Goal: Contribute content: Add original content to the website for others to see

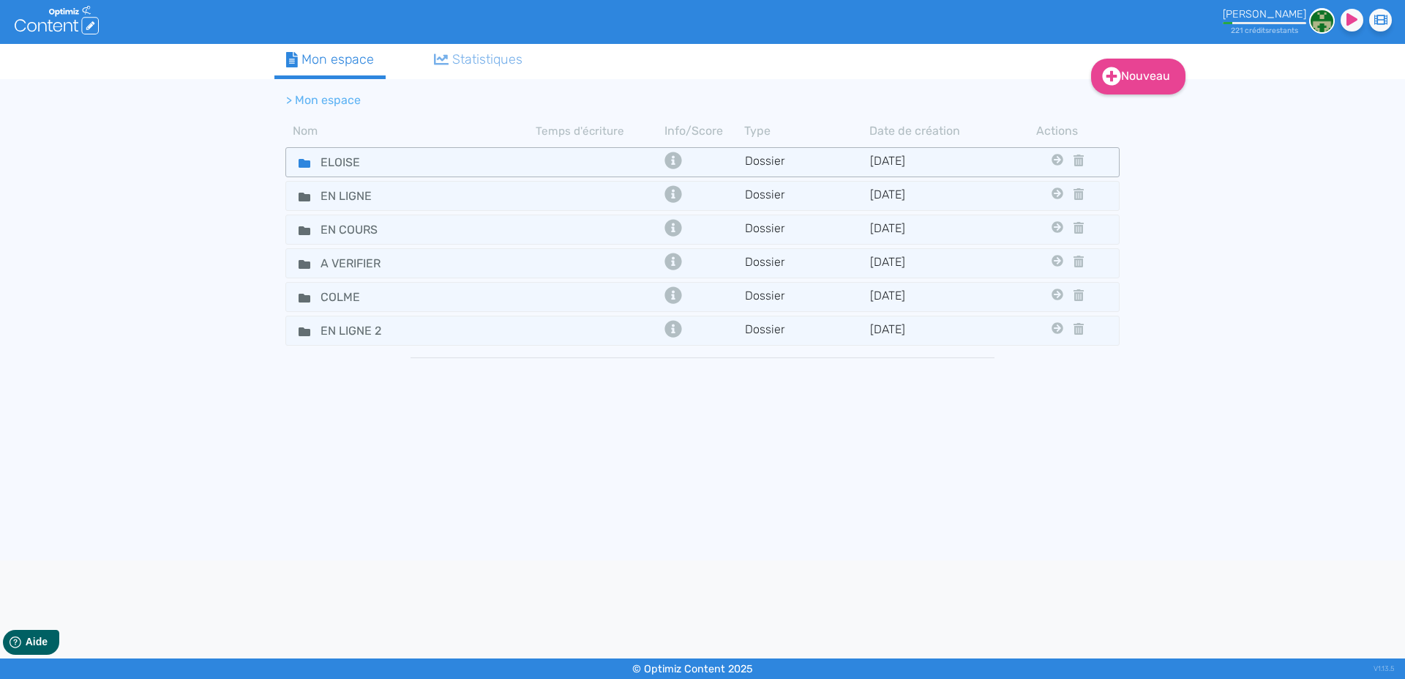
click at [302, 159] on icon at bounding box center [305, 163] width 12 height 9
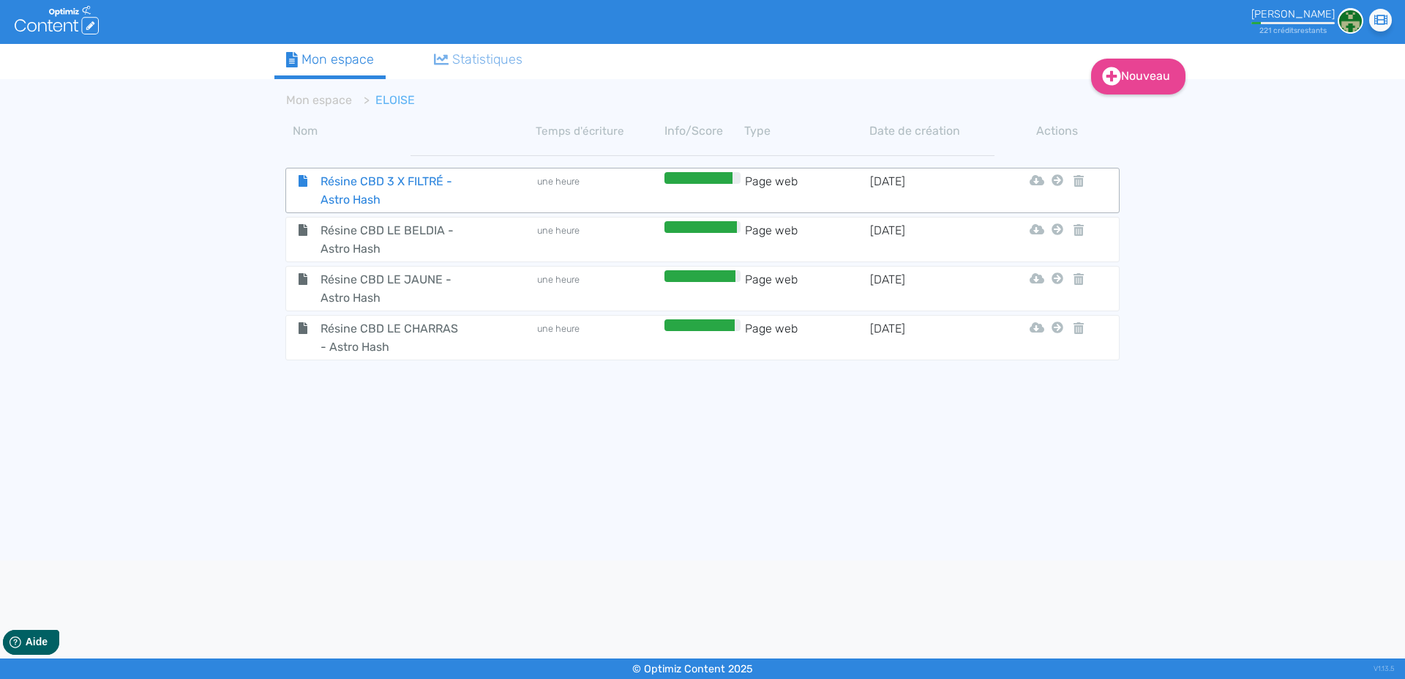
click at [351, 192] on span "Résine CBD 3 X FILTRÉ - Astro Hash" at bounding box center [392, 190] width 165 height 37
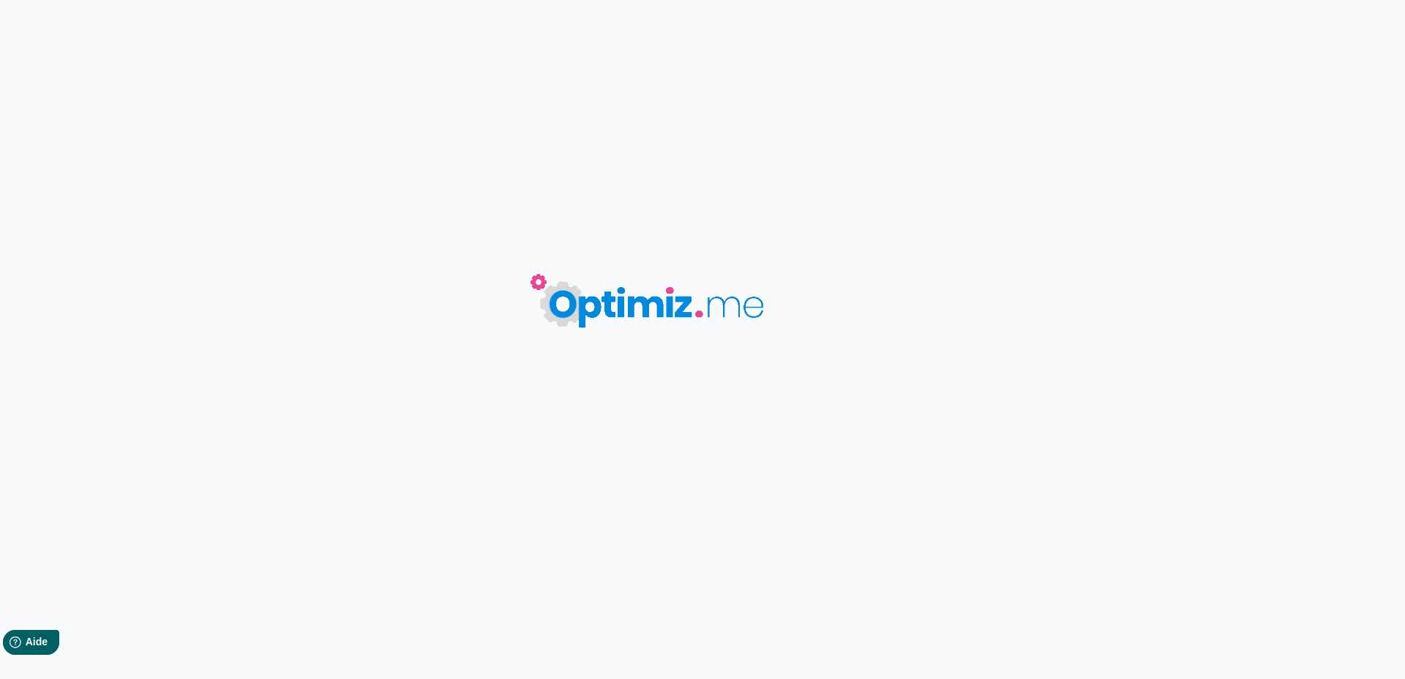
type input "Résine CBD 3 X FILTRÉ - Astro Hash"
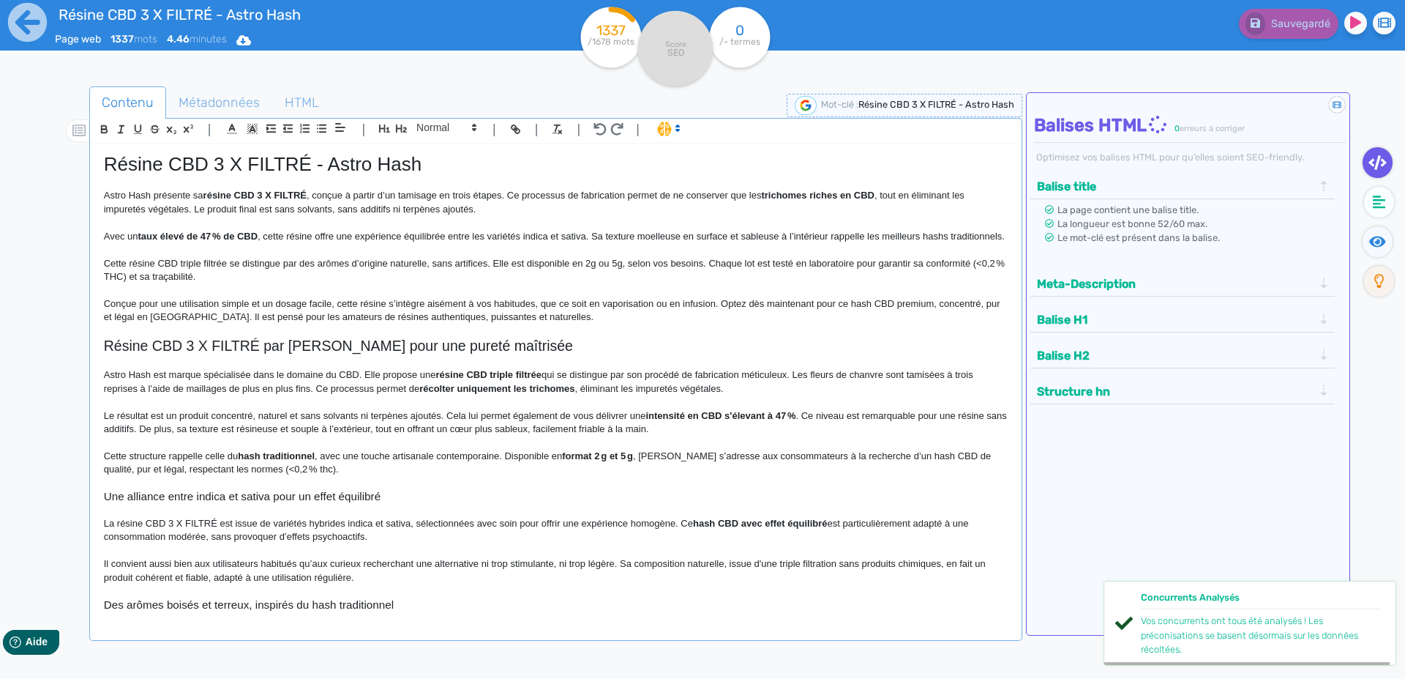
click at [273, 218] on p at bounding box center [556, 222] width 904 height 13
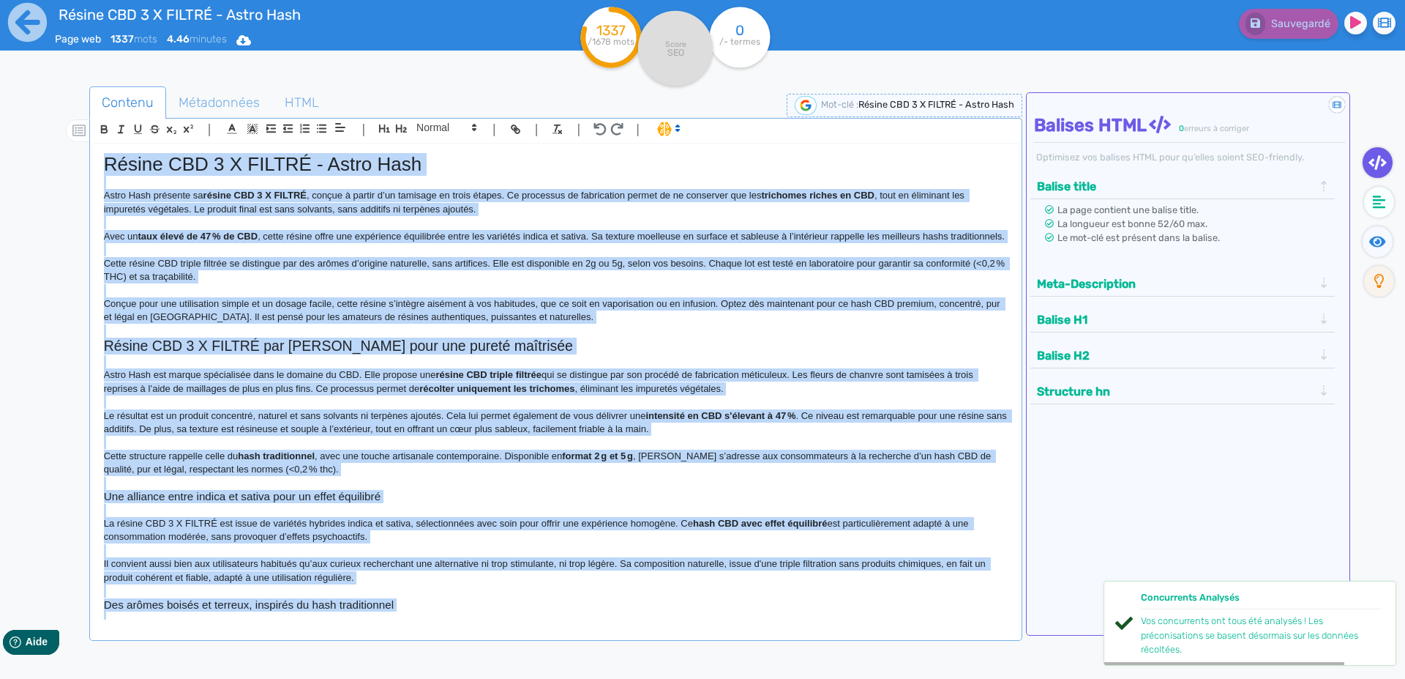
copy div "Loremi DOL 2 S AMETCO - Adipi Elit Seddo Eius temporin ut labore ETD 6 M ALIQUA…"
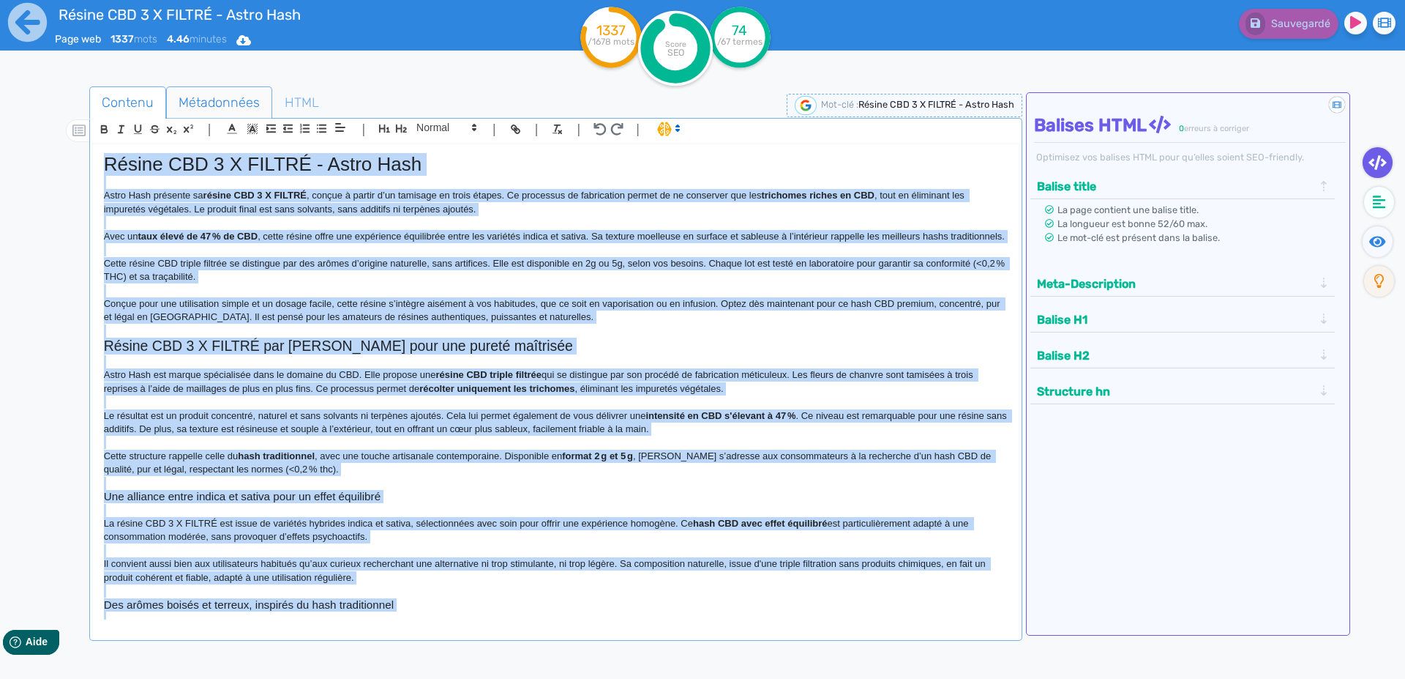
click at [214, 106] on span "Métadonnées" at bounding box center [219, 103] width 105 height 40
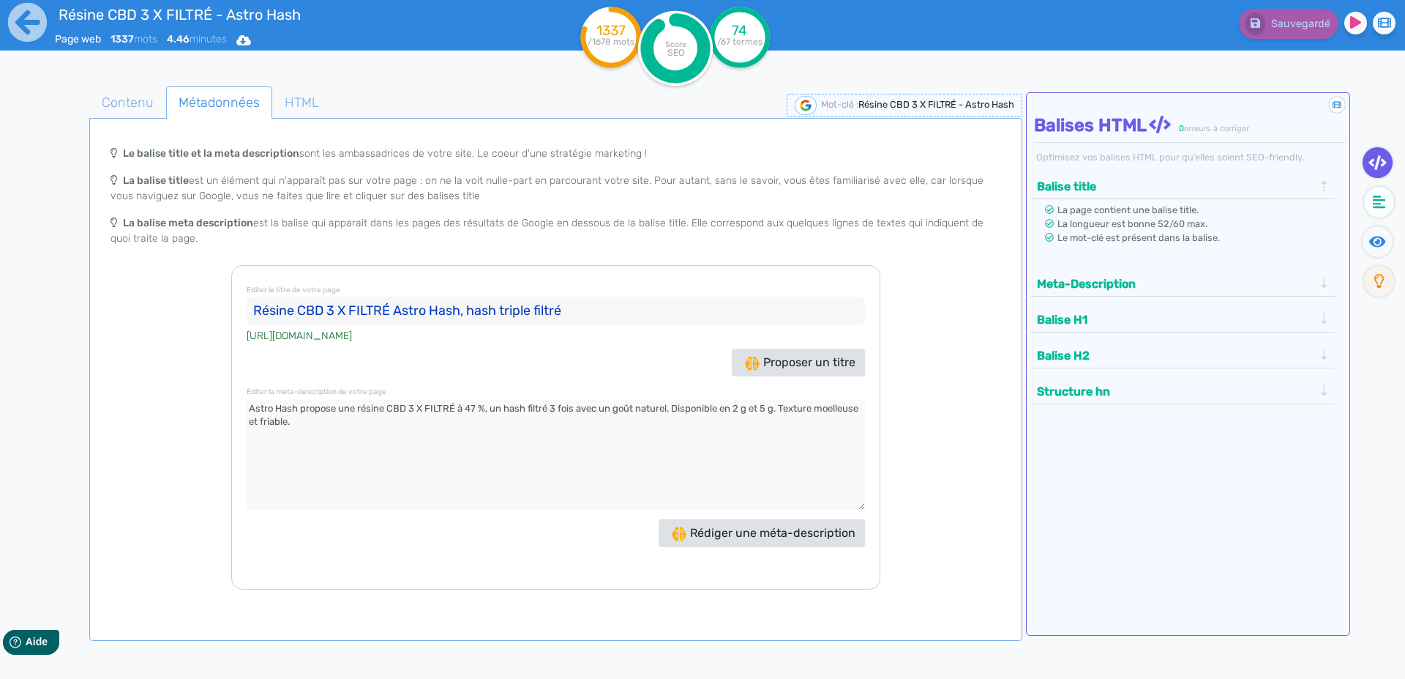
click at [285, 318] on input "Résine CBD 3 X FILTRÉ Astro Hash, hash triple filtré" at bounding box center [556, 310] width 619 height 29
click at [354, 411] on textarea at bounding box center [556, 455] width 619 height 110
click at [21, 25] on icon at bounding box center [27, 22] width 40 height 40
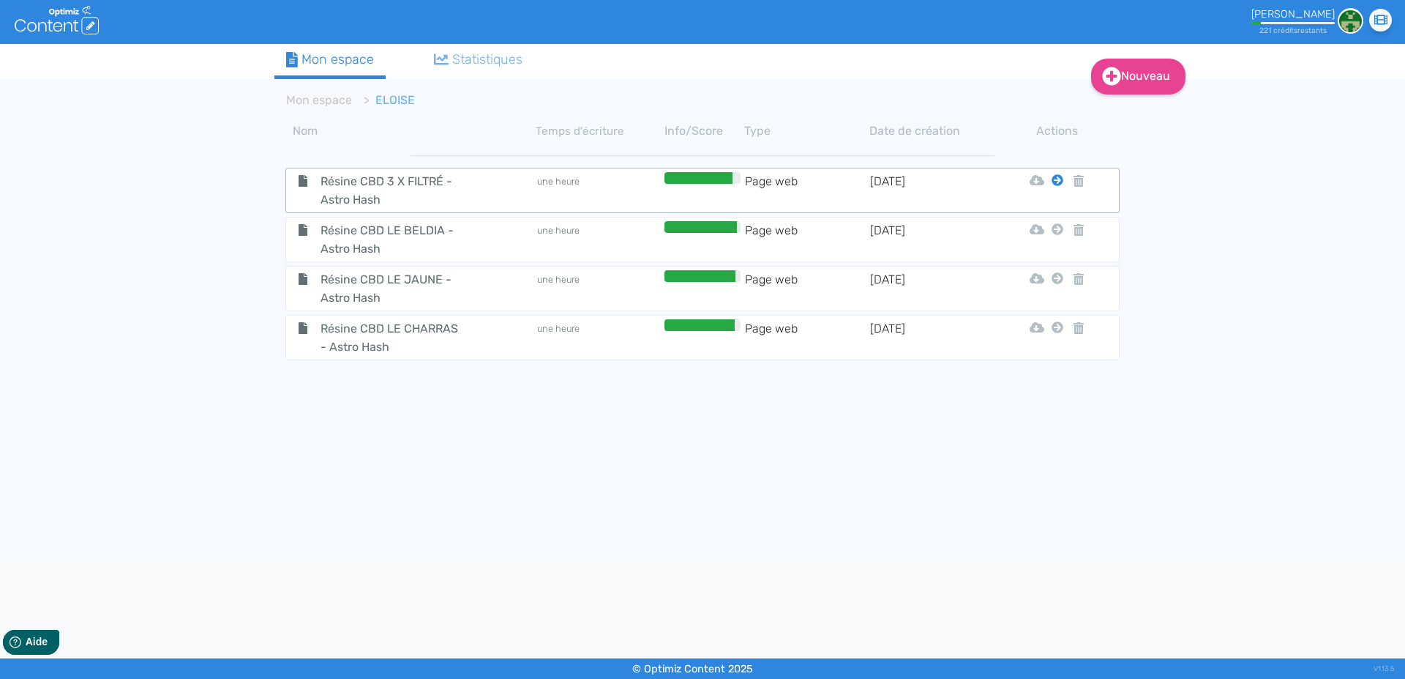
click at [1057, 181] on icon at bounding box center [1058, 180] width 12 height 12
click at [1056, 219] on button "Mon Espace" at bounding box center [1051, 216] width 126 height 23
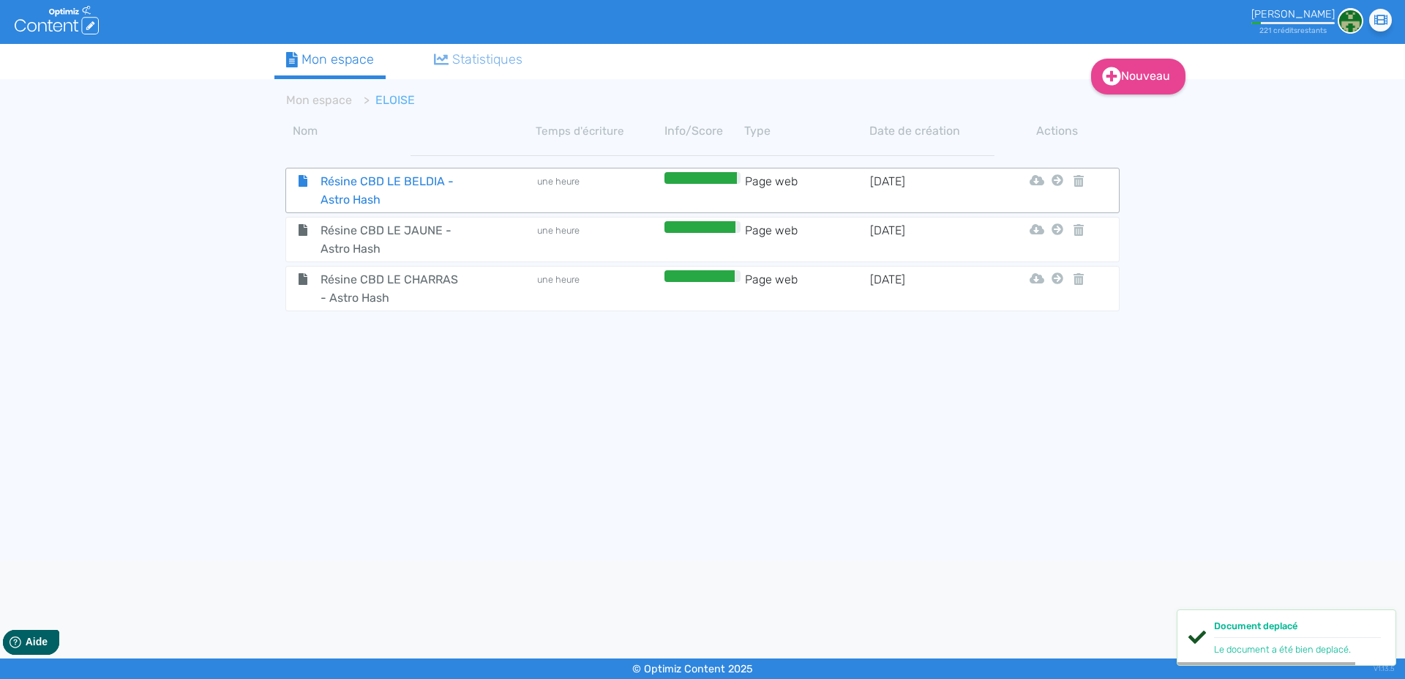
click at [378, 179] on span "Résine CBD LE BELDIA - Astro Hash" at bounding box center [392, 190] width 165 height 37
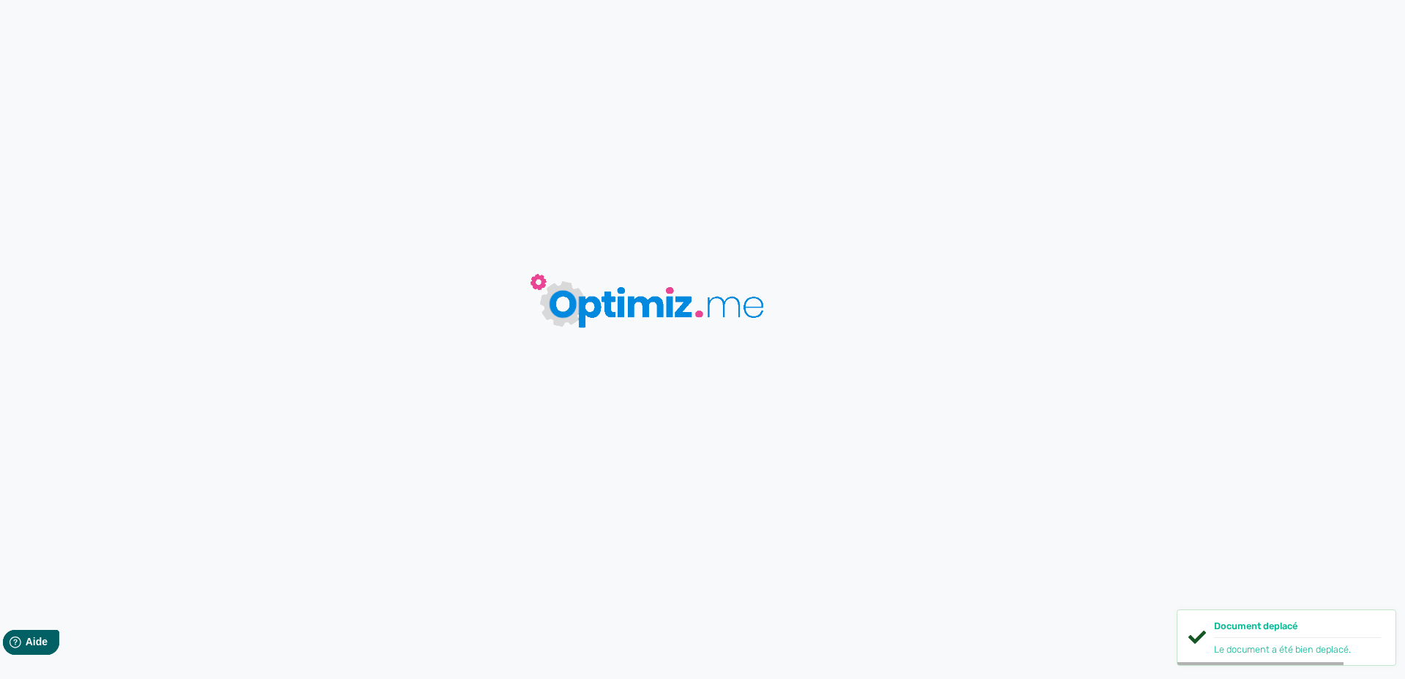
type input "Résine CBD LE BELDIA - Astro Hash"
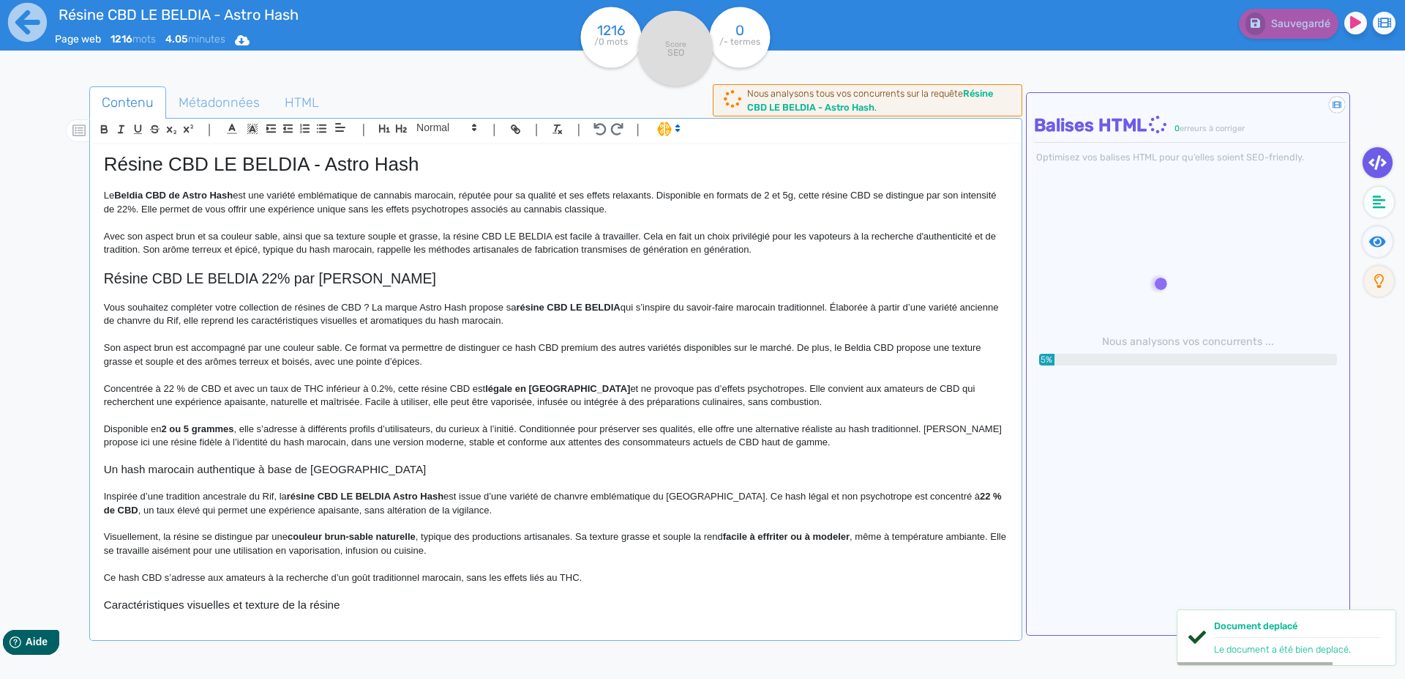
click at [355, 269] on p at bounding box center [556, 263] width 904 height 13
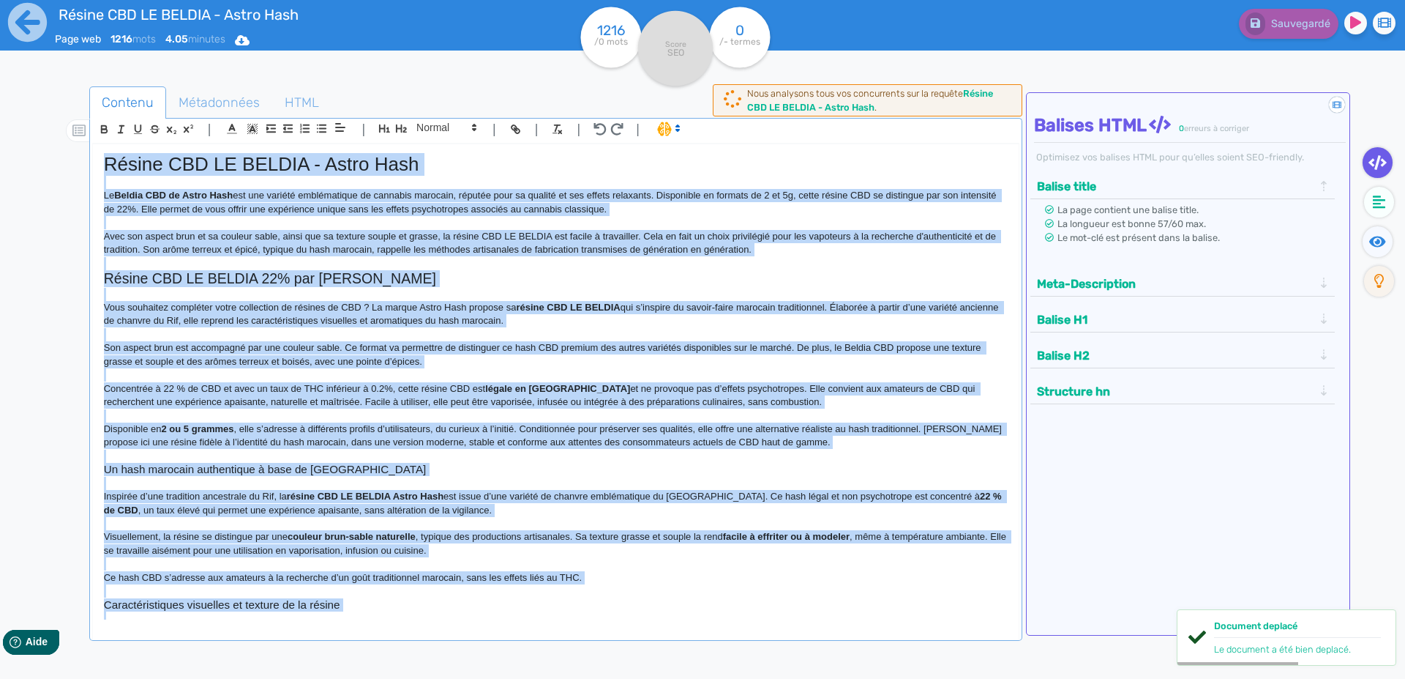
copy div "Loremi DOL SI AMETCO - Adipi Elit Se Doeius TEM in Utlab Etdo mag ali enimadm v…"
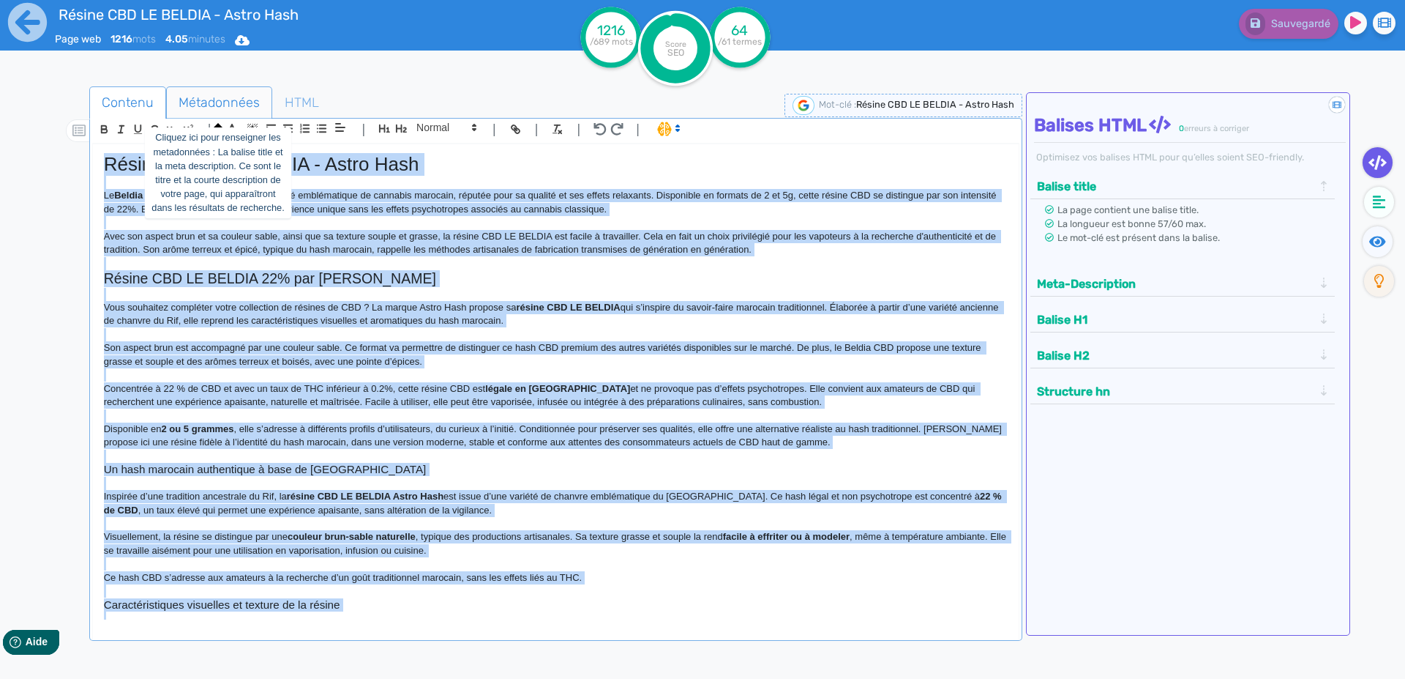
drag, startPoint x: 202, startPoint y: 110, endPoint x: 213, endPoint y: 108, distance: 11.2
click at [203, 107] on span "Métadonnées" at bounding box center [219, 103] width 105 height 40
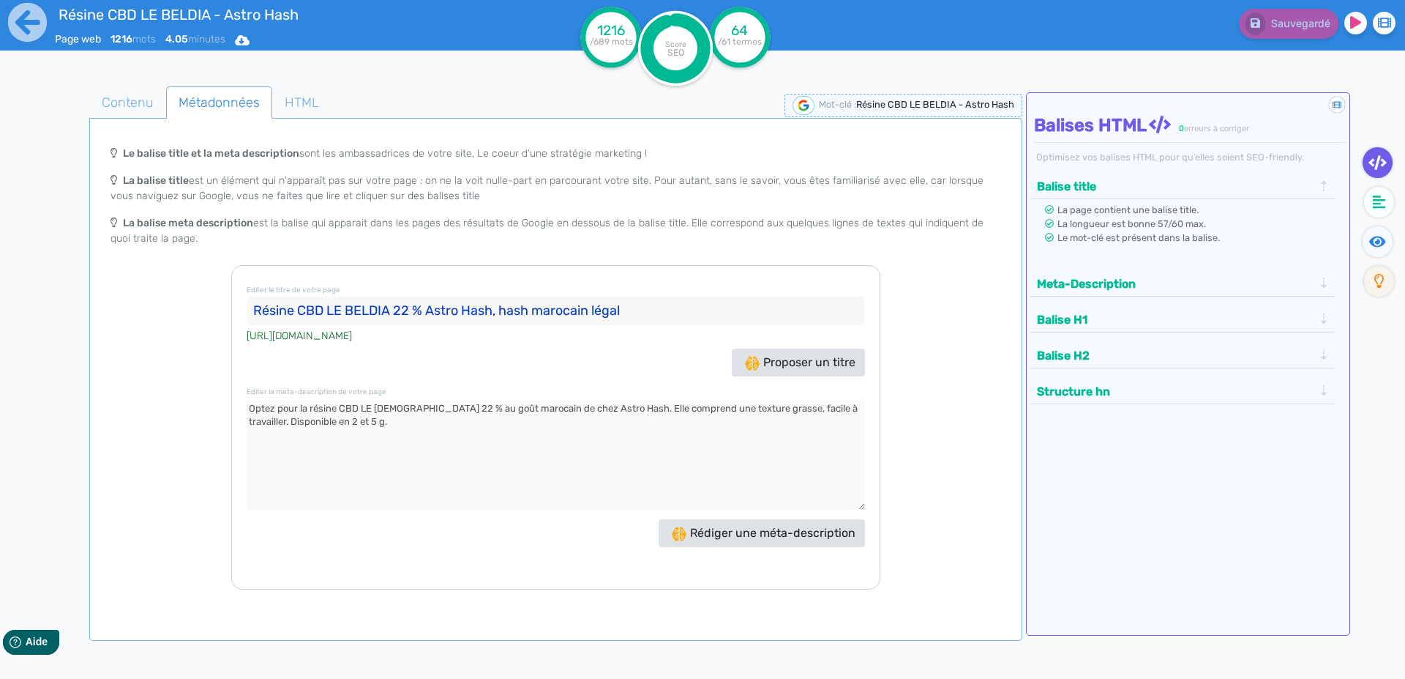
click at [282, 314] on input "Résine CBD LE BELDIA 22 % Astro Hash, hash marocain légal" at bounding box center [556, 310] width 619 height 29
click at [359, 449] on textarea at bounding box center [556, 455] width 619 height 110
click at [30, 25] on icon at bounding box center [27, 22] width 39 height 39
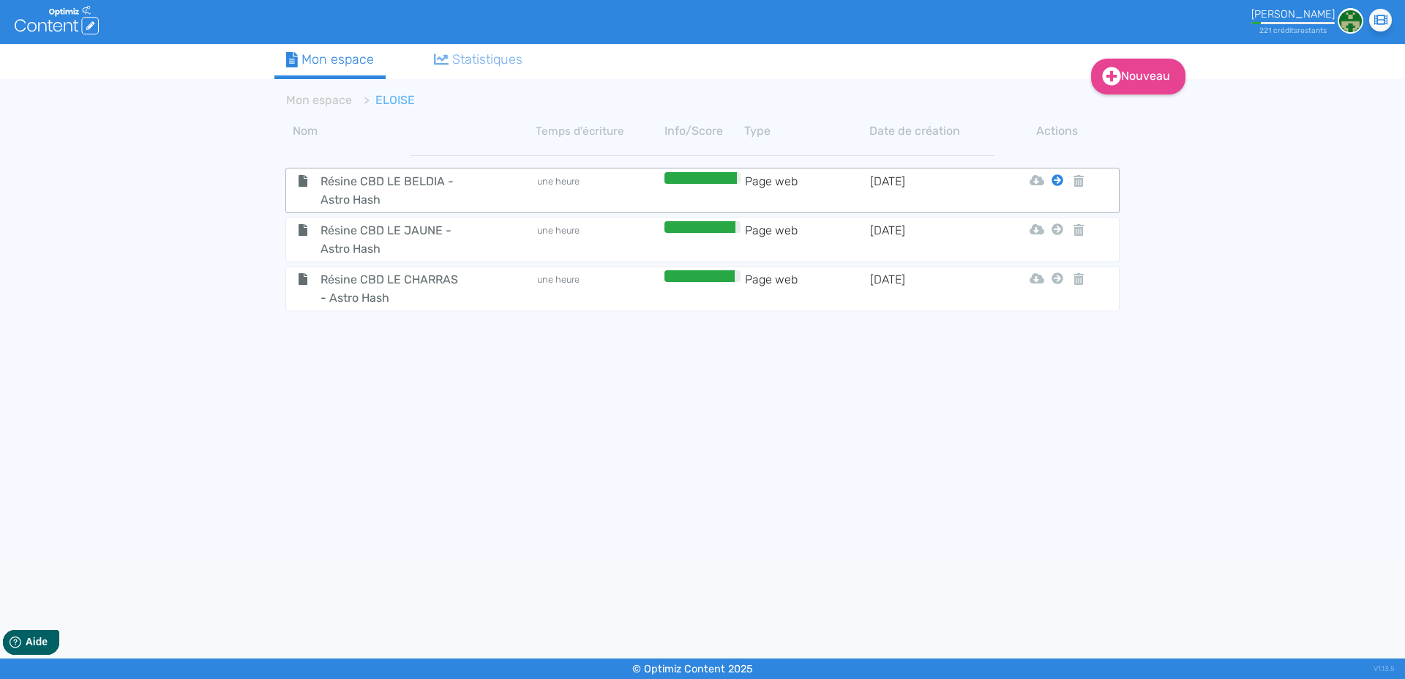
click at [1057, 182] on icon at bounding box center [1058, 180] width 12 height 12
click at [1056, 215] on button "Mon Espace" at bounding box center [1051, 216] width 126 height 23
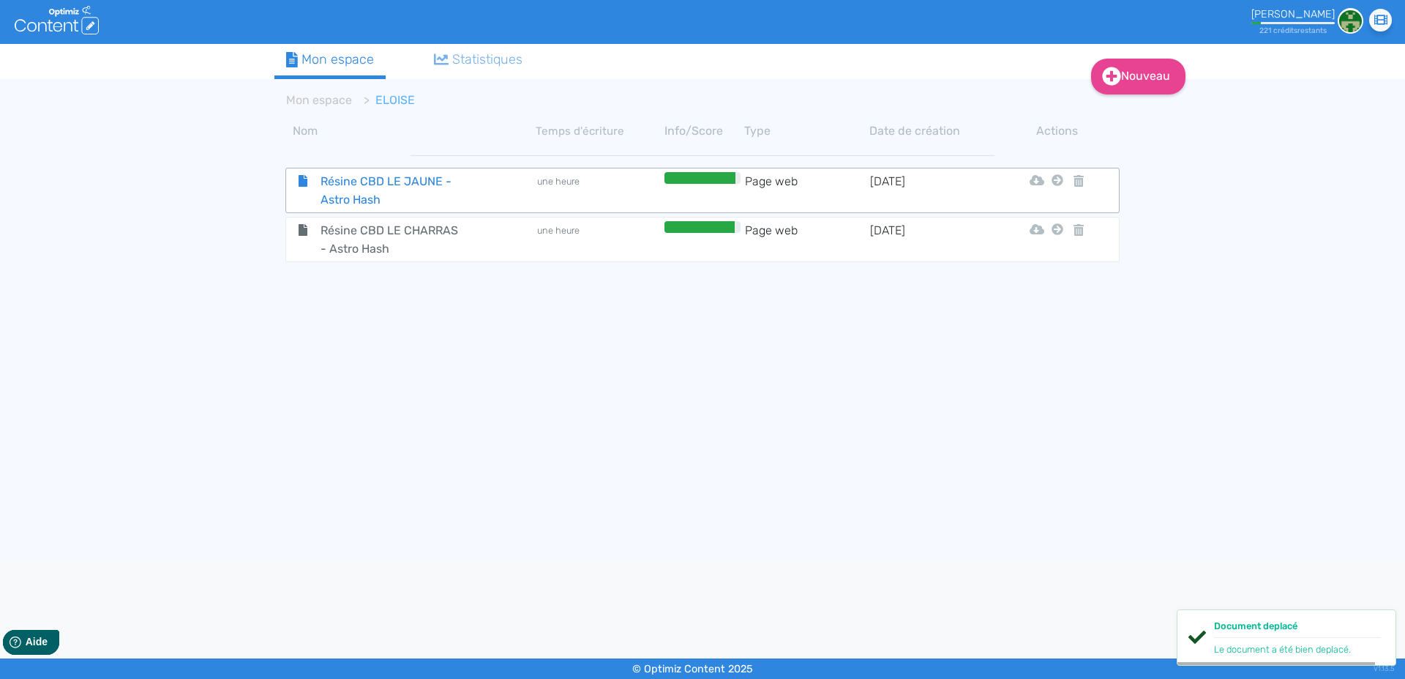
click at [367, 193] on span "Résine CBD LE JAUNE - Astro Hash" at bounding box center [392, 190] width 165 height 37
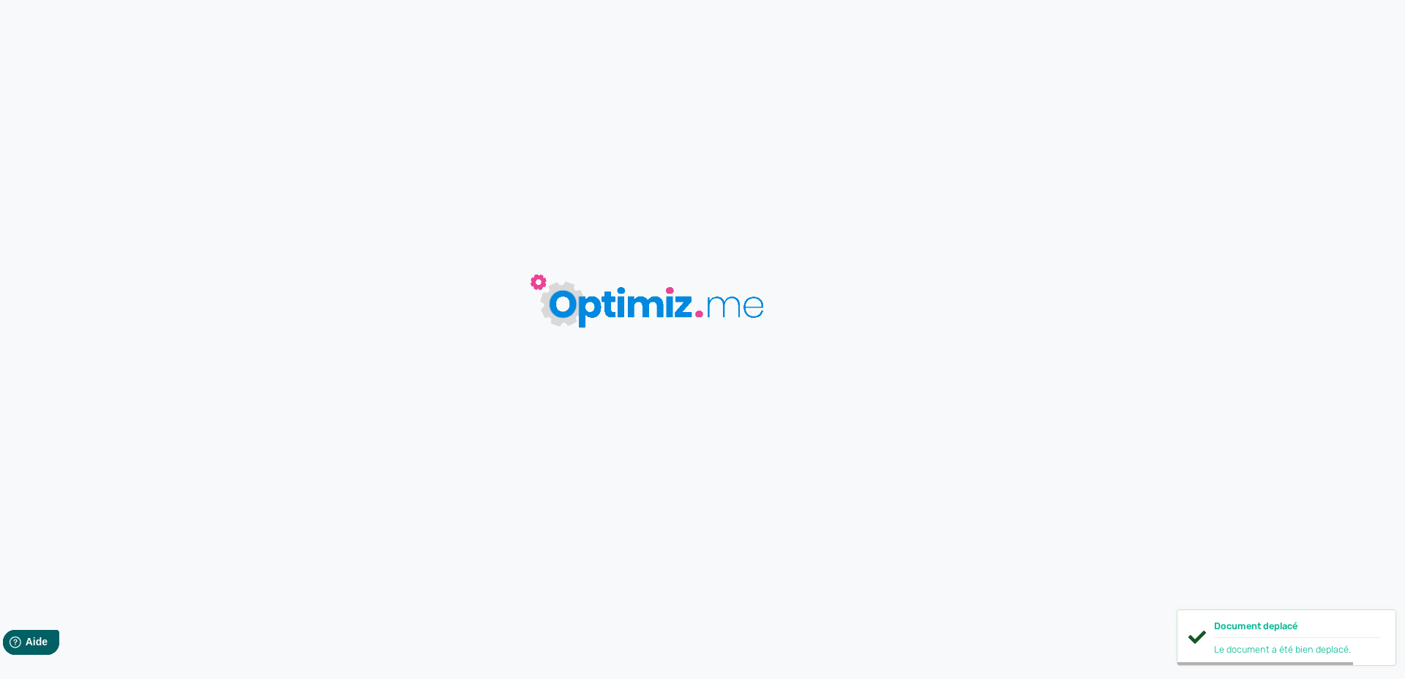
type input "Résine CBD LE JAUNE - Astro Hash"
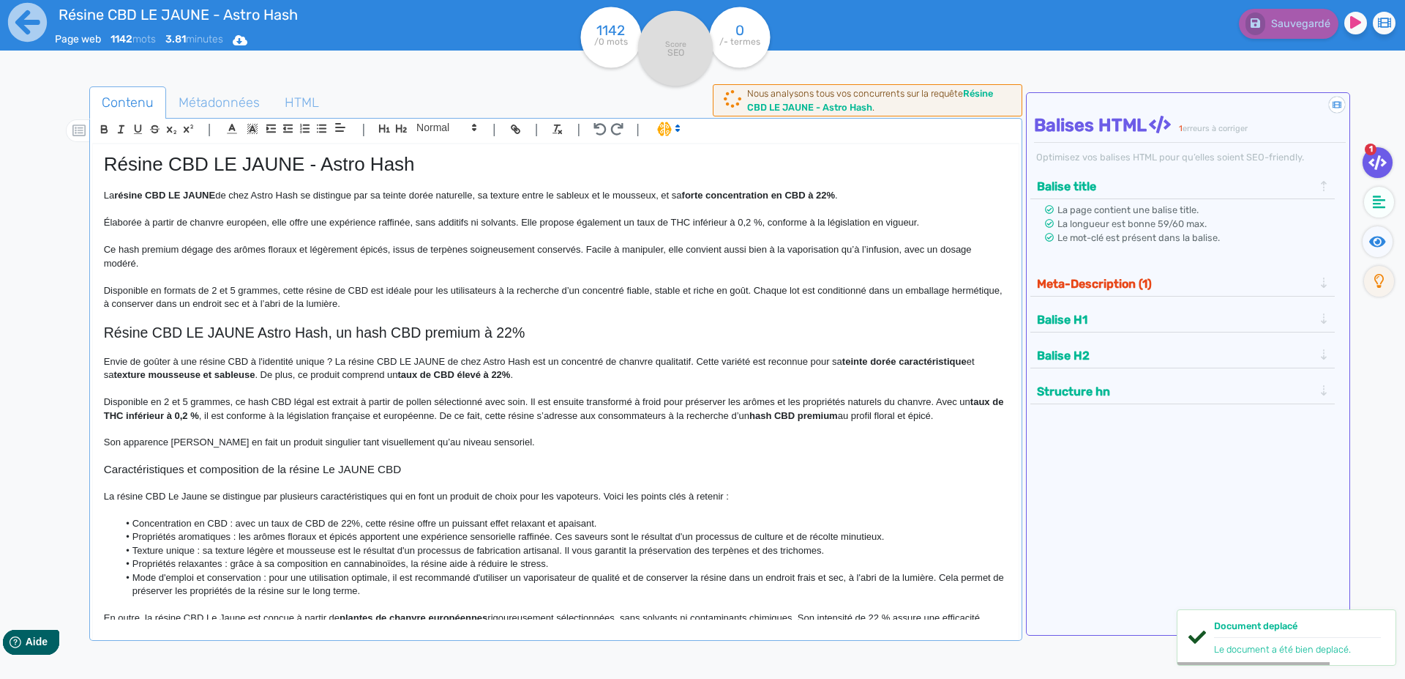
drag, startPoint x: 328, startPoint y: 295, endPoint x: 414, endPoint y: 231, distance: 107.3
click at [329, 294] on p "Disponible en formats de 2 et 5 grammes, cette résine de CBD est idéale pour le…" at bounding box center [556, 297] width 904 height 27
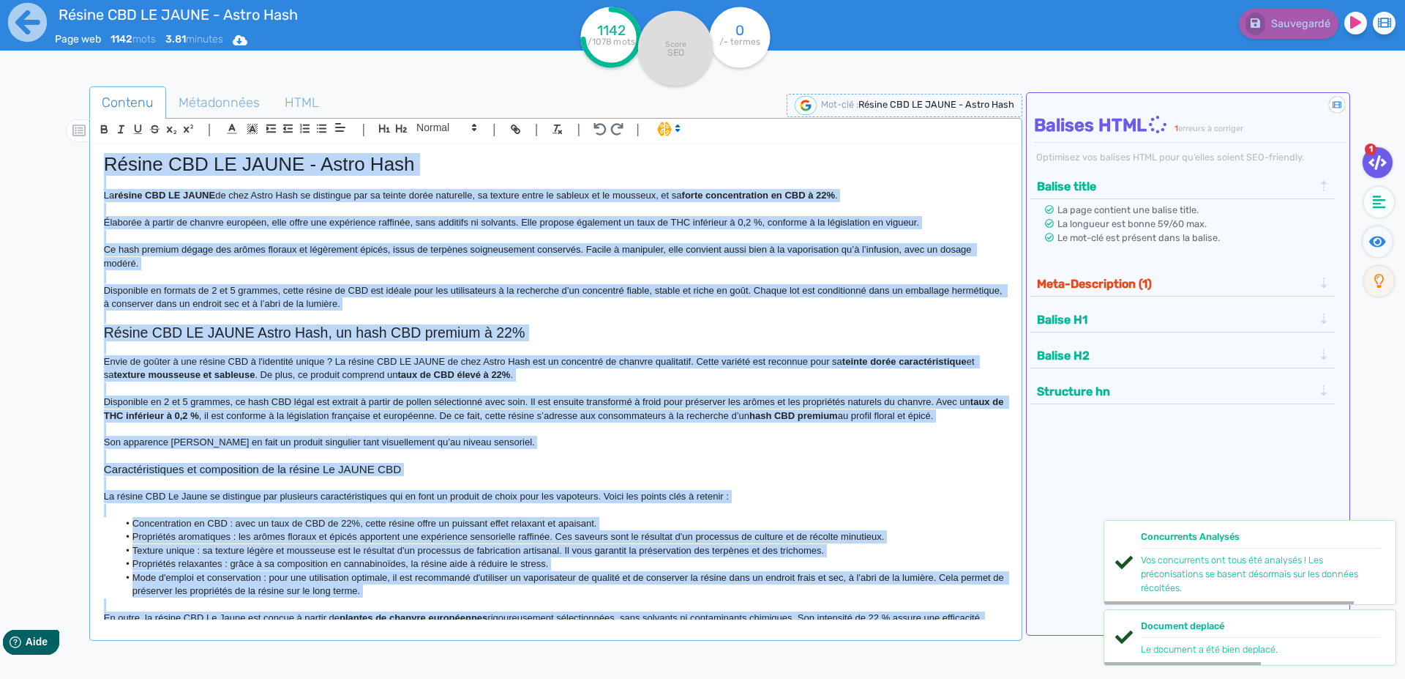
copy div "Loremi DOL SI AMETC - Adipi Elit Se doeius TEM IN UTLAB et dolo Magna Aliq en a…"
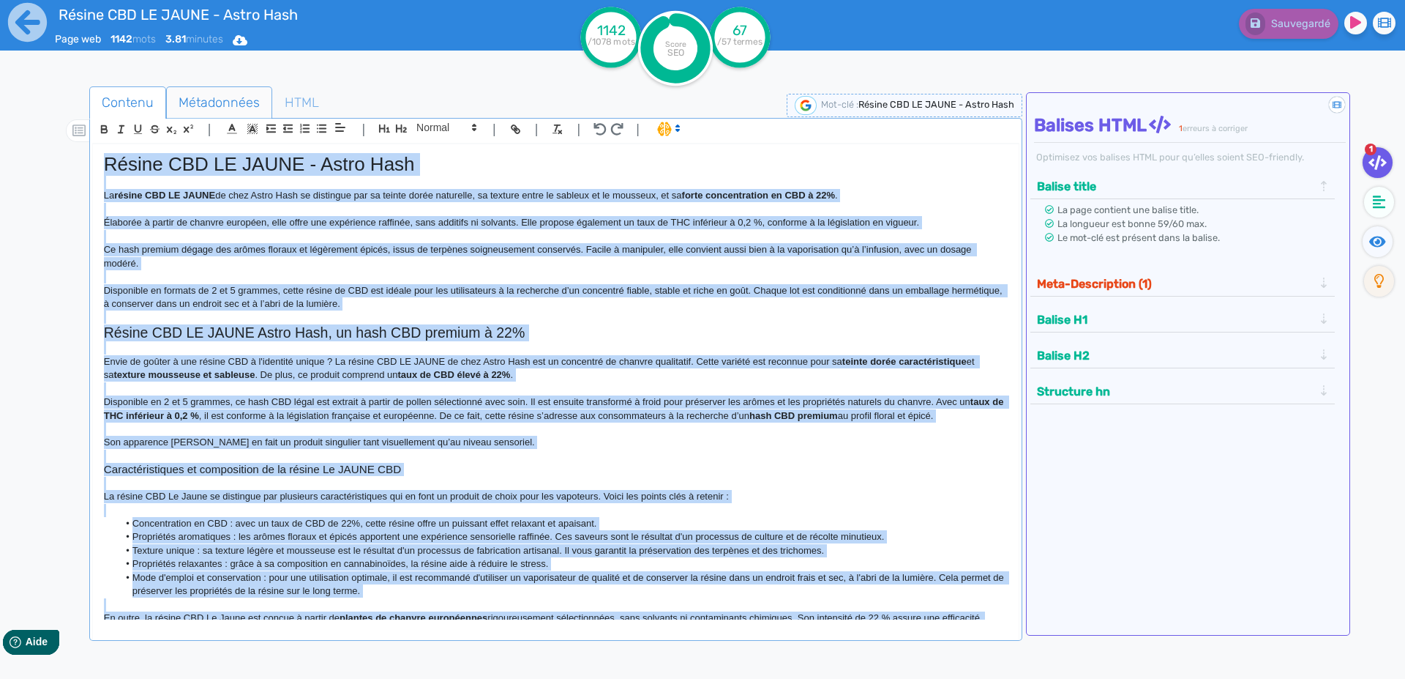
click at [203, 99] on span "Métadonnées" at bounding box center [219, 103] width 105 height 40
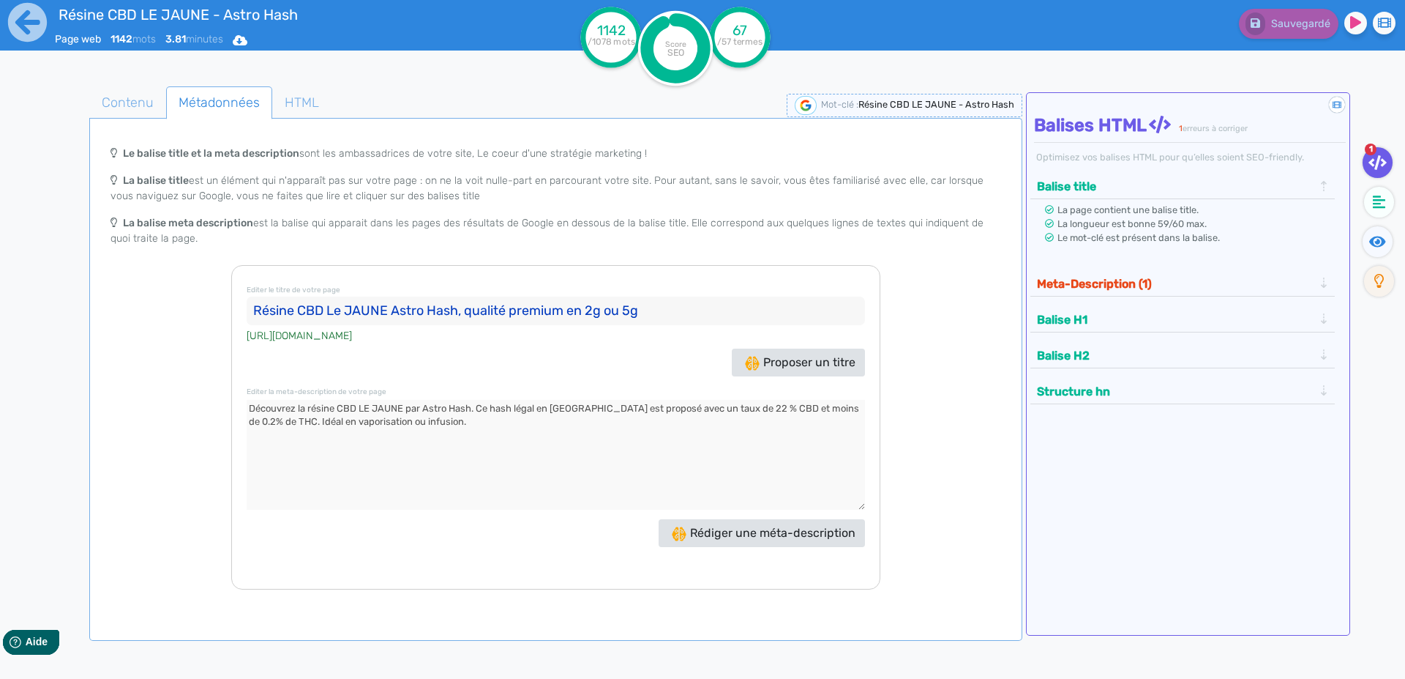
click at [264, 311] on input "Résine CBD Le JAUNE Astro Hash, qualité premium en 2g ou 5g" at bounding box center [556, 310] width 619 height 29
click at [258, 406] on textarea at bounding box center [556, 455] width 619 height 110
click at [26, 21] on icon at bounding box center [27, 22] width 40 height 40
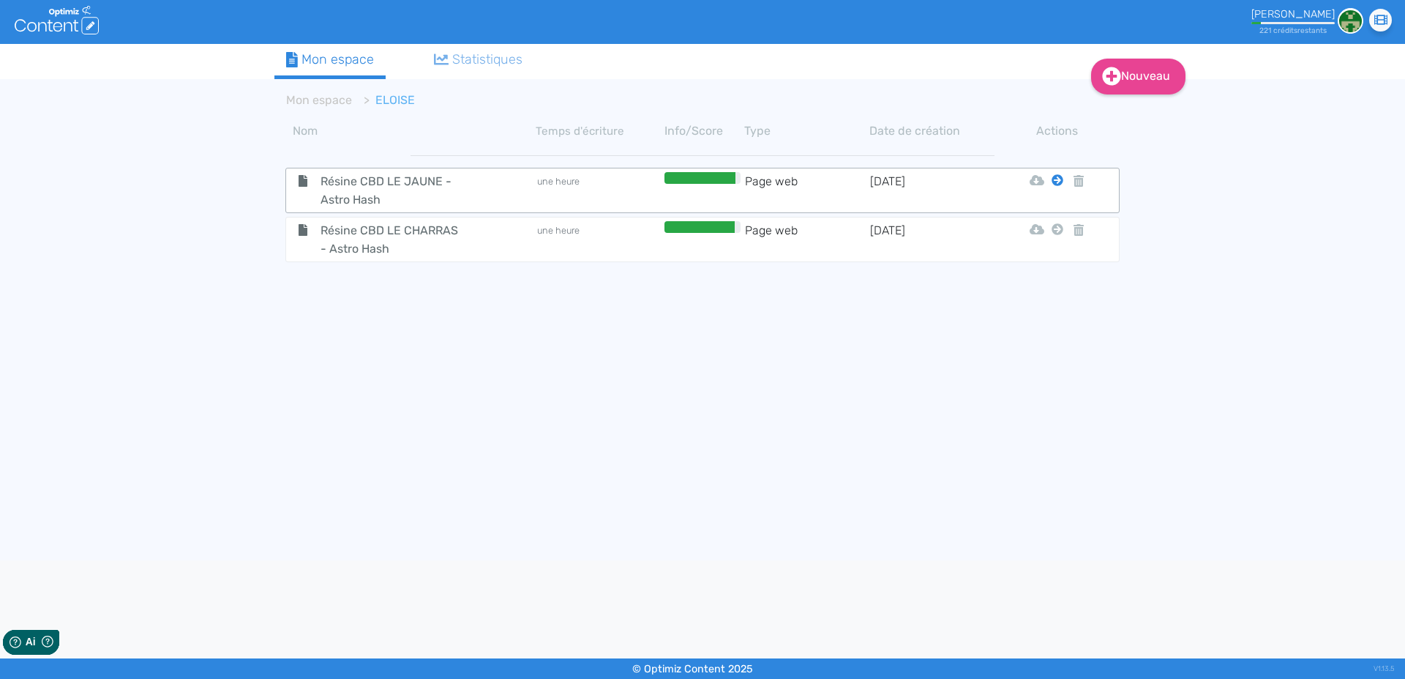
click at [1058, 179] on icon at bounding box center [1058, 180] width 12 height 12
click at [1048, 220] on button "Mon Espace" at bounding box center [1051, 216] width 126 height 23
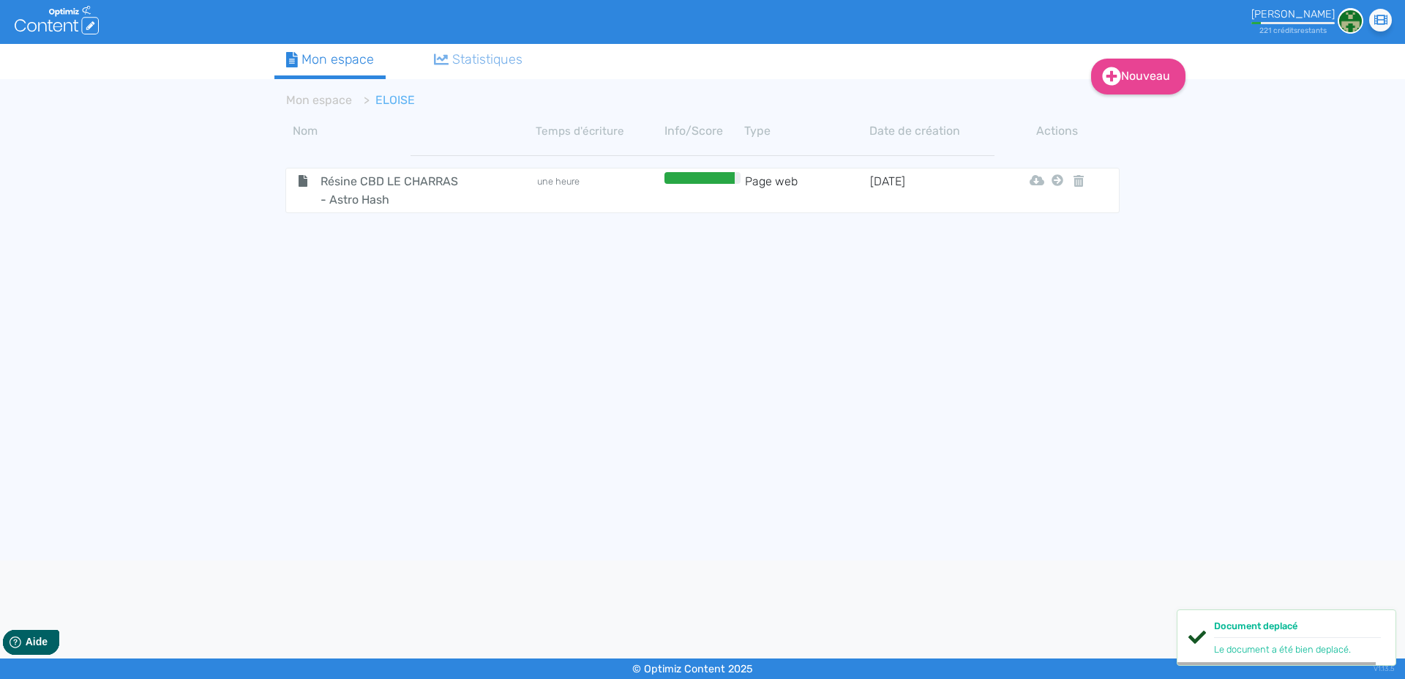
click at [330, 180] on span "Résine CBD LE CHARRAS - Astro Hash" at bounding box center [392, 190] width 165 height 37
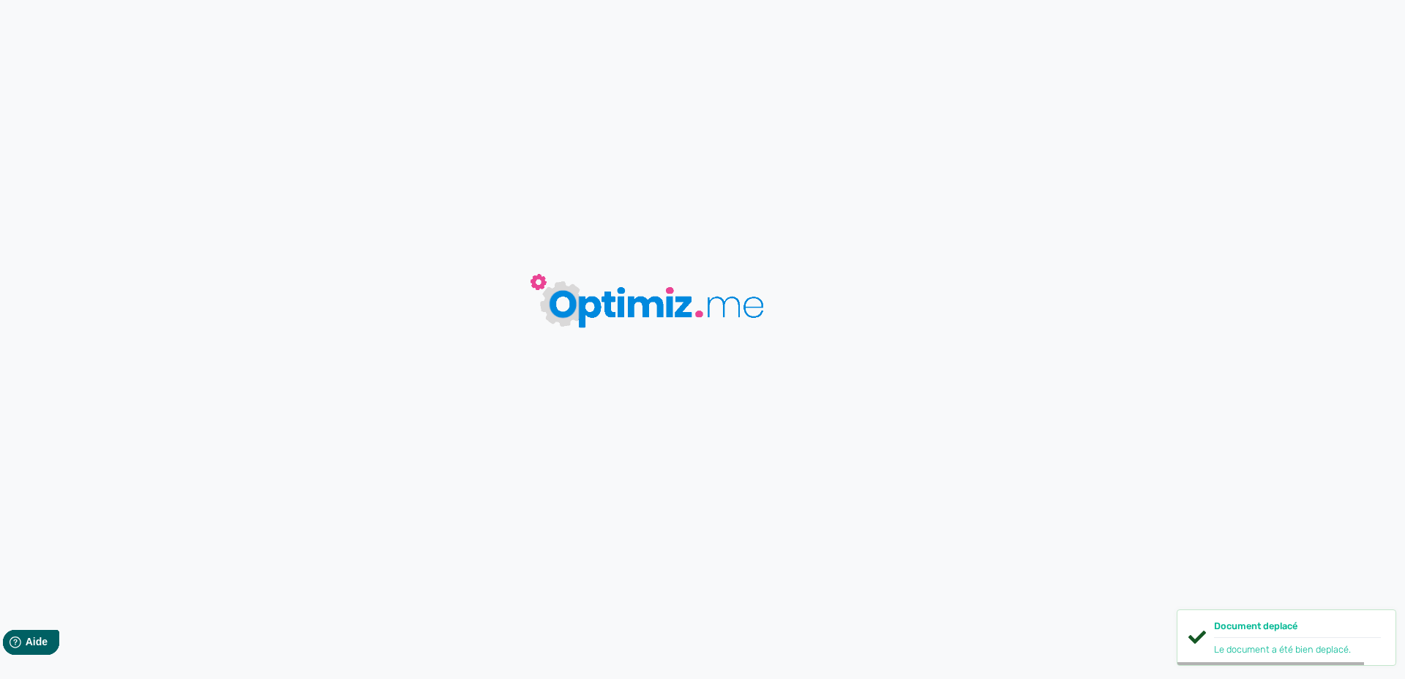
type input "Résine CBD LE CHARRAS - Astro Hash"
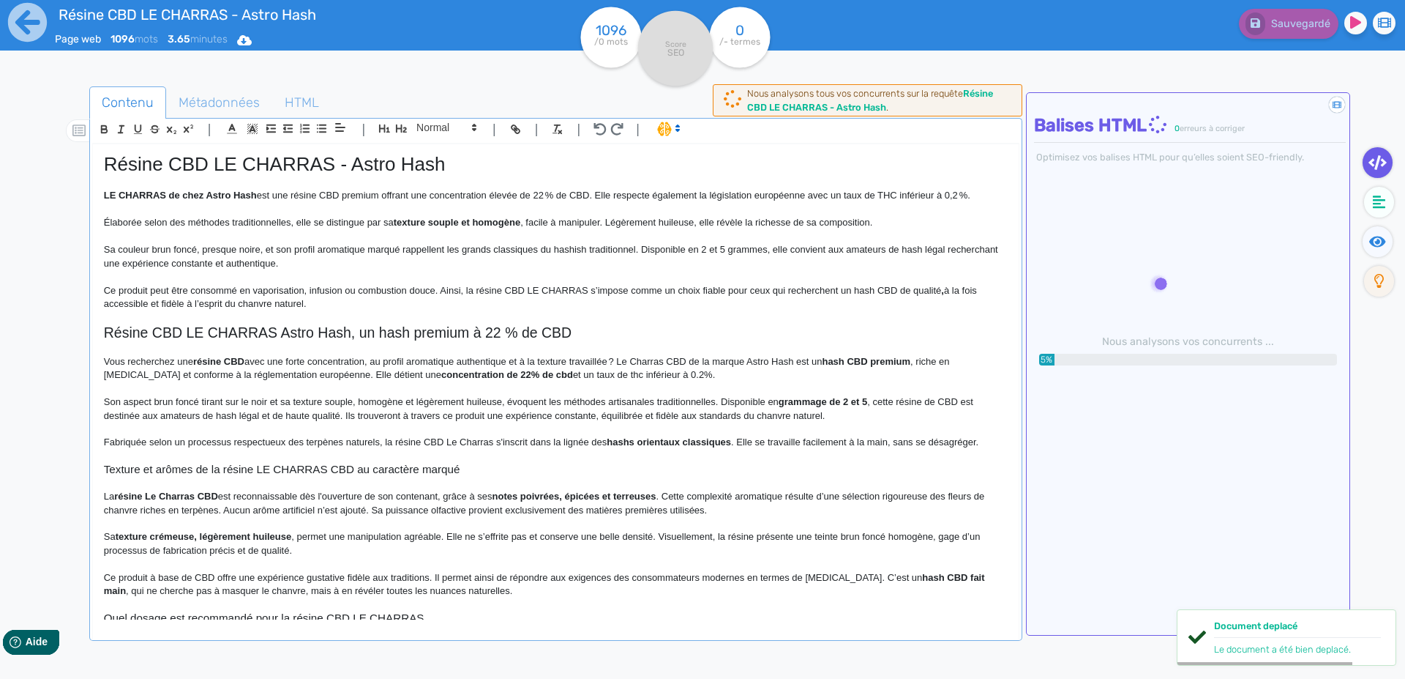
click at [343, 316] on p at bounding box center [556, 316] width 904 height 13
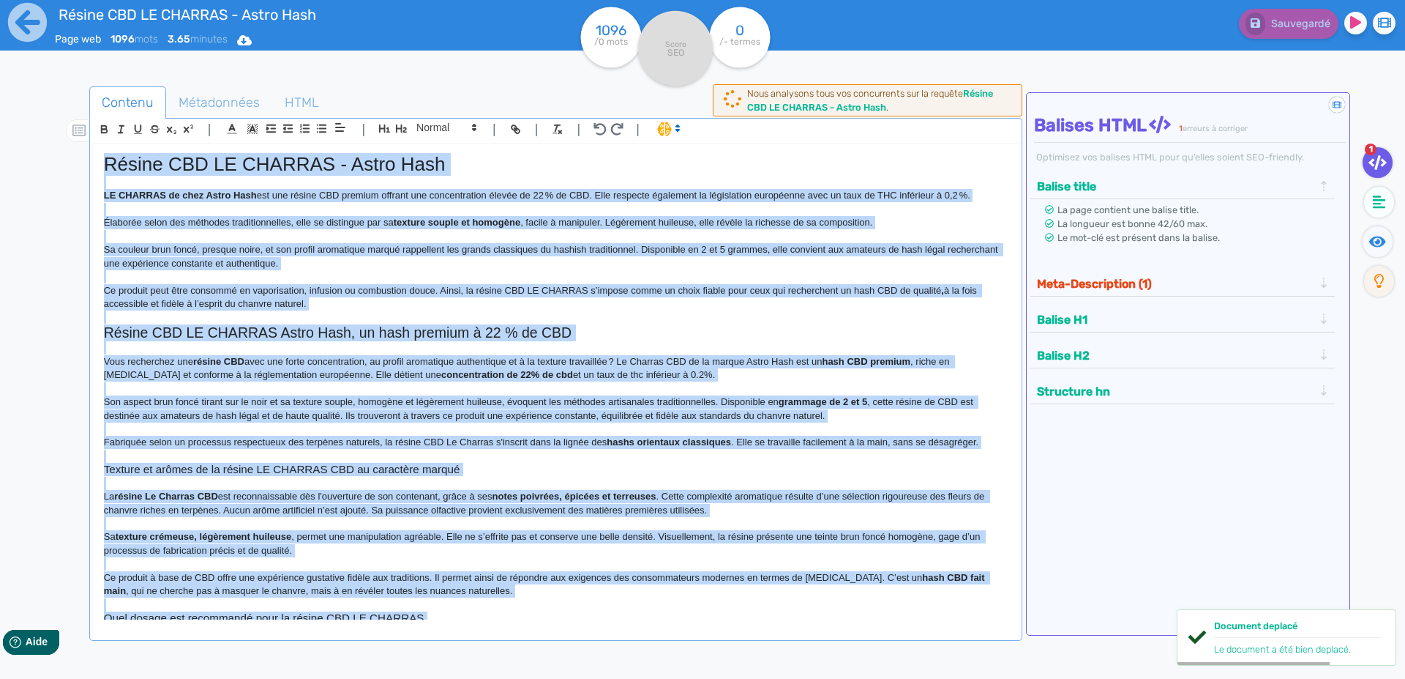
copy div "Loremi DOL SI AMETCON - Adipi Elit SE DOEIUSM te inci Utlab Etdo mag ali enimad…"
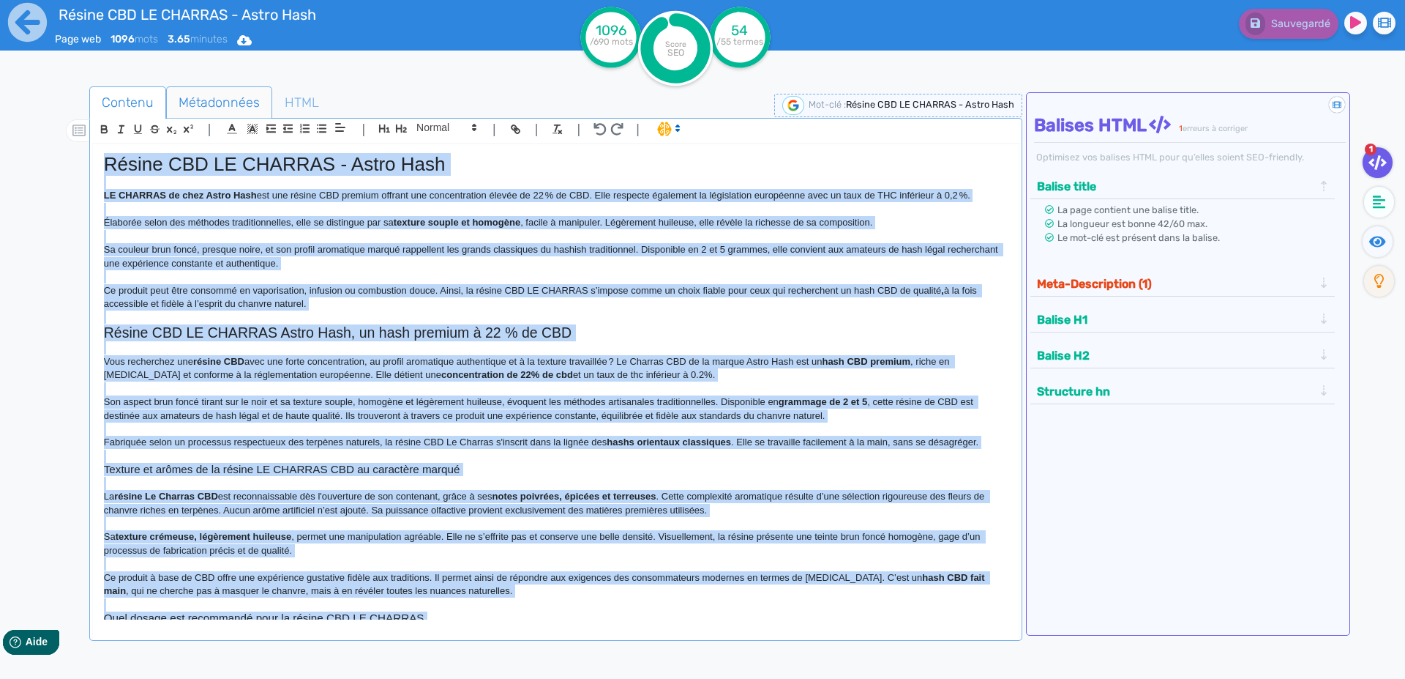
click at [210, 106] on span "Métadonnées" at bounding box center [219, 103] width 105 height 40
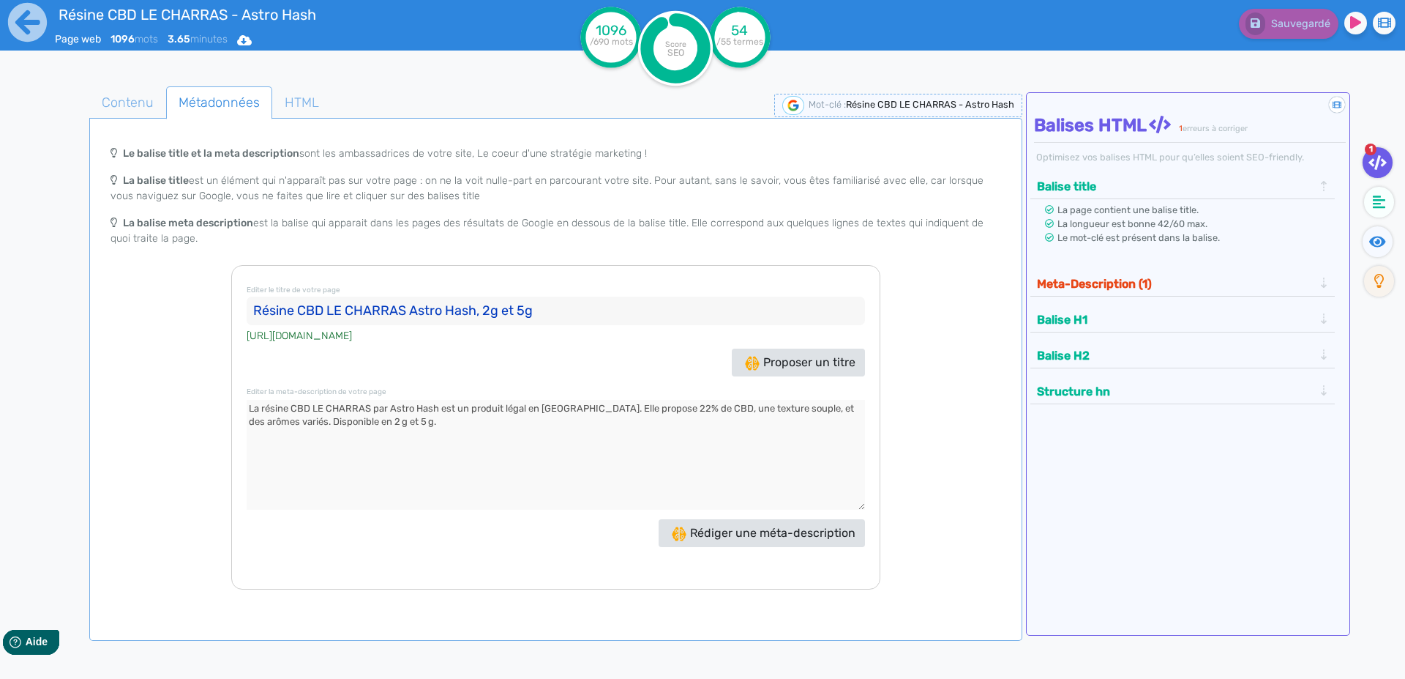
click at [281, 317] on input "Résine CBD LE CHARRAS Astro Hash, 2g et 5g" at bounding box center [556, 310] width 619 height 29
click at [255, 408] on textarea at bounding box center [556, 455] width 619 height 110
click at [19, 31] on icon at bounding box center [27, 22] width 39 height 39
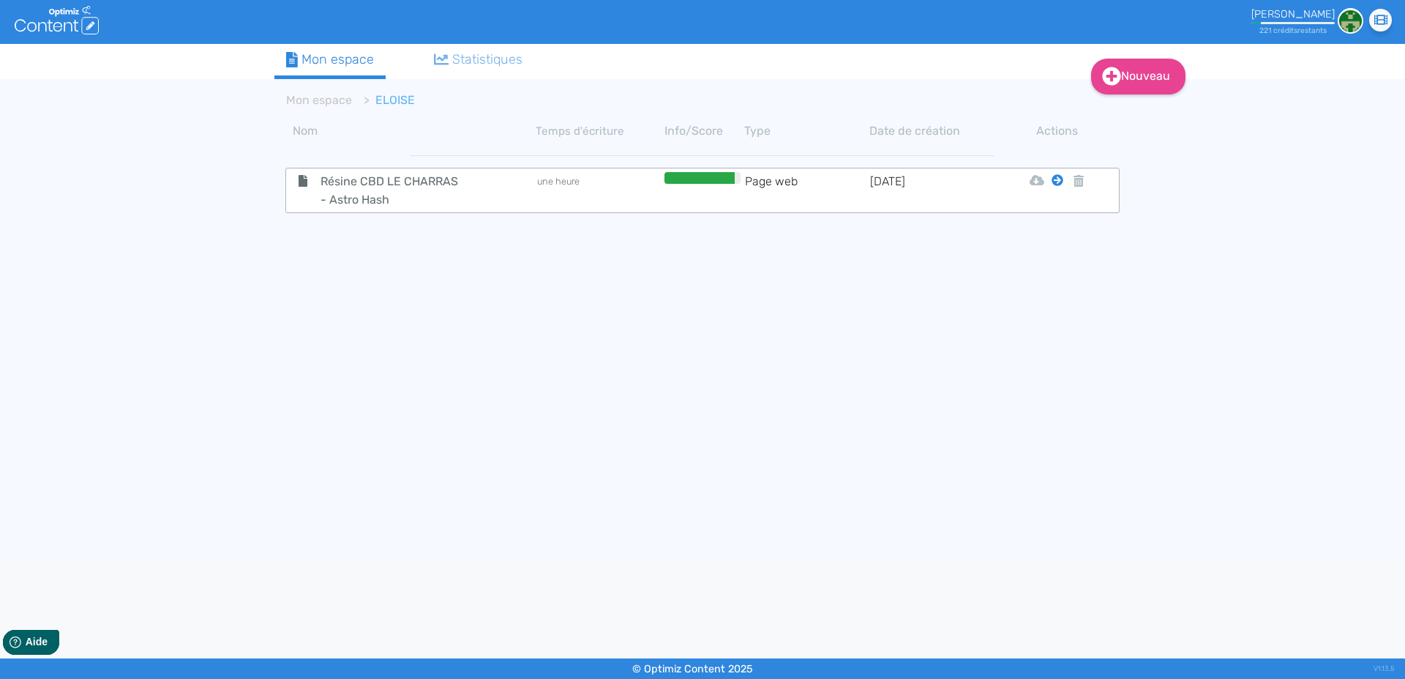
click at [1059, 180] on icon at bounding box center [1058, 180] width 12 height 12
click at [1056, 181] on icon at bounding box center [1058, 180] width 12 height 12
click at [1047, 217] on tbody "Résine CBD LE CHARRAS - Astro Hash une heure Page web [DATE] Html Pdf Word" at bounding box center [702, 346] width 856 height 407
click at [1056, 179] on icon at bounding box center [1058, 180] width 12 height 12
click at [1044, 214] on button "Mon Espace" at bounding box center [1051, 216] width 126 height 23
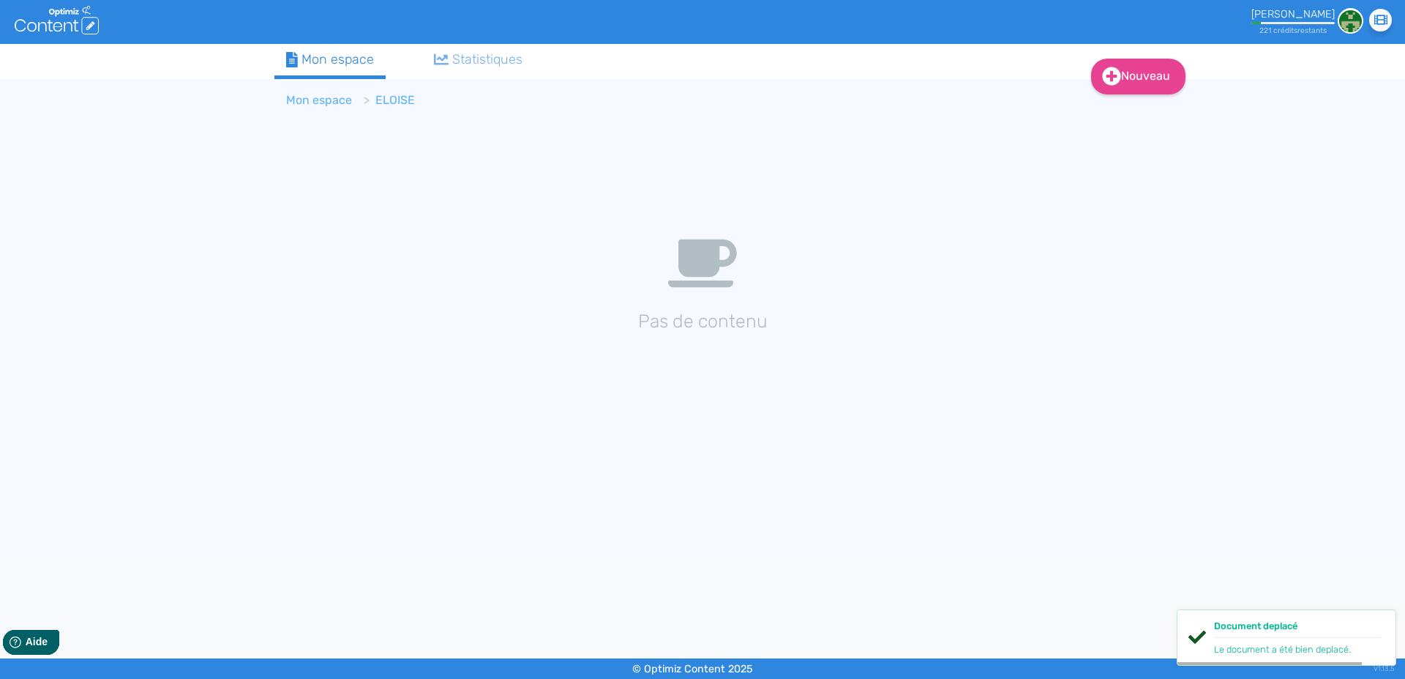
click at [318, 100] on link "Mon espace" at bounding box center [319, 100] width 66 height 14
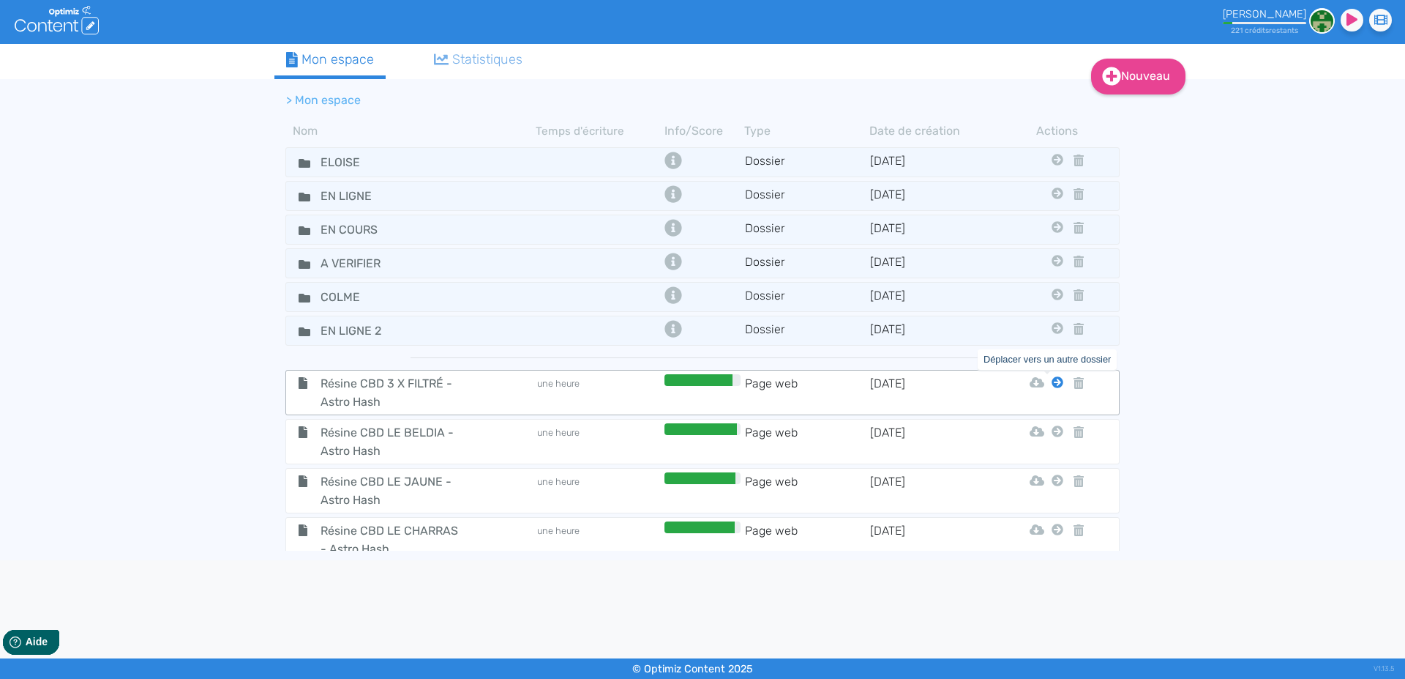
click at [1052, 384] on icon at bounding box center [1058, 382] width 12 height 12
click at [1040, 532] on button "En Ligne 2" at bounding box center [1034, 535] width 117 height 23
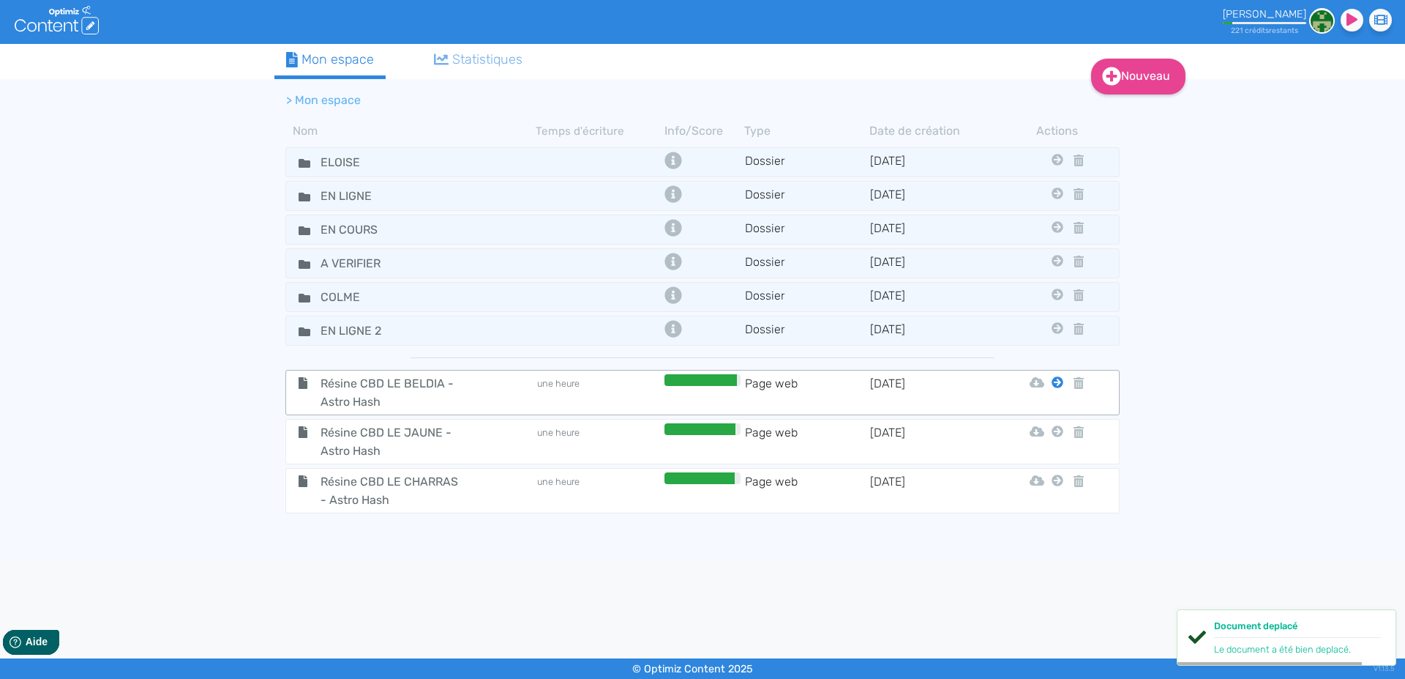
click at [1056, 381] on icon at bounding box center [1058, 382] width 12 height 12
click at [1056, 532] on button "En Ligne 2" at bounding box center [1046, 535] width 117 height 23
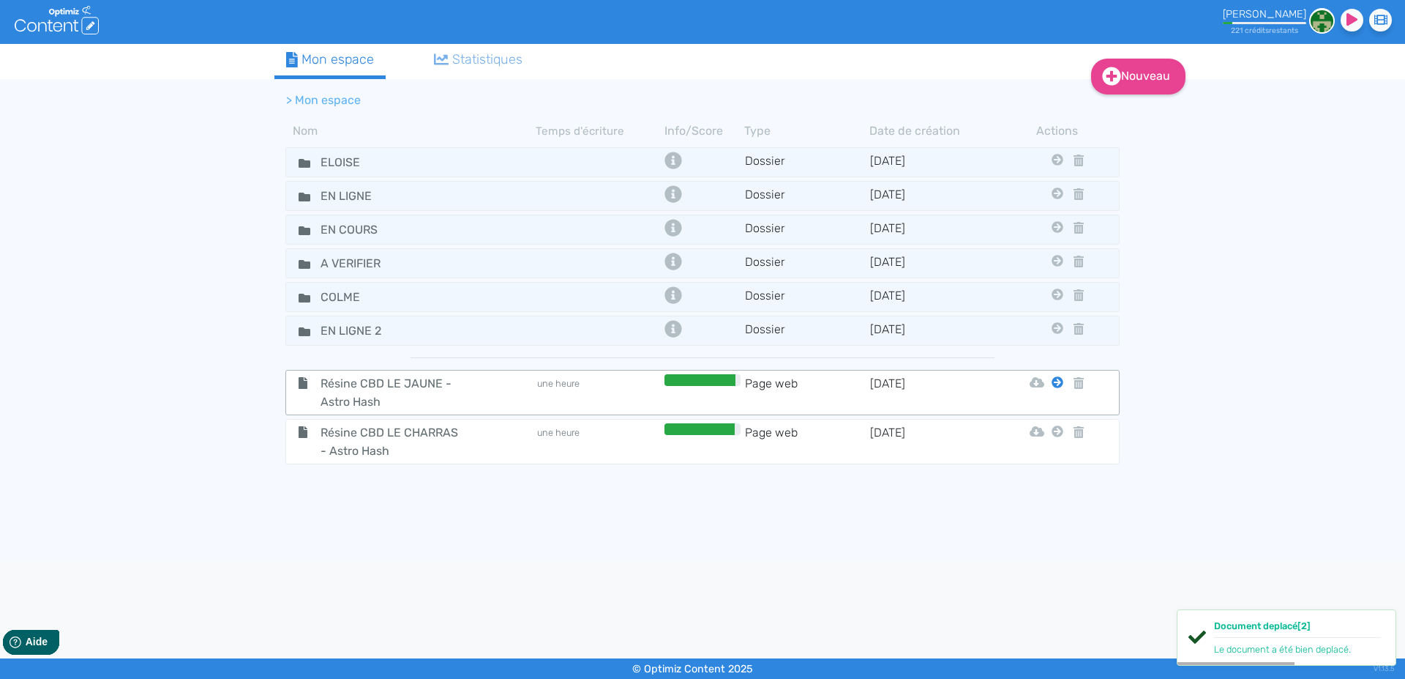
click at [1054, 386] on icon at bounding box center [1058, 382] width 12 height 12
click at [1053, 534] on button "En Ligne 2" at bounding box center [1046, 535] width 117 height 23
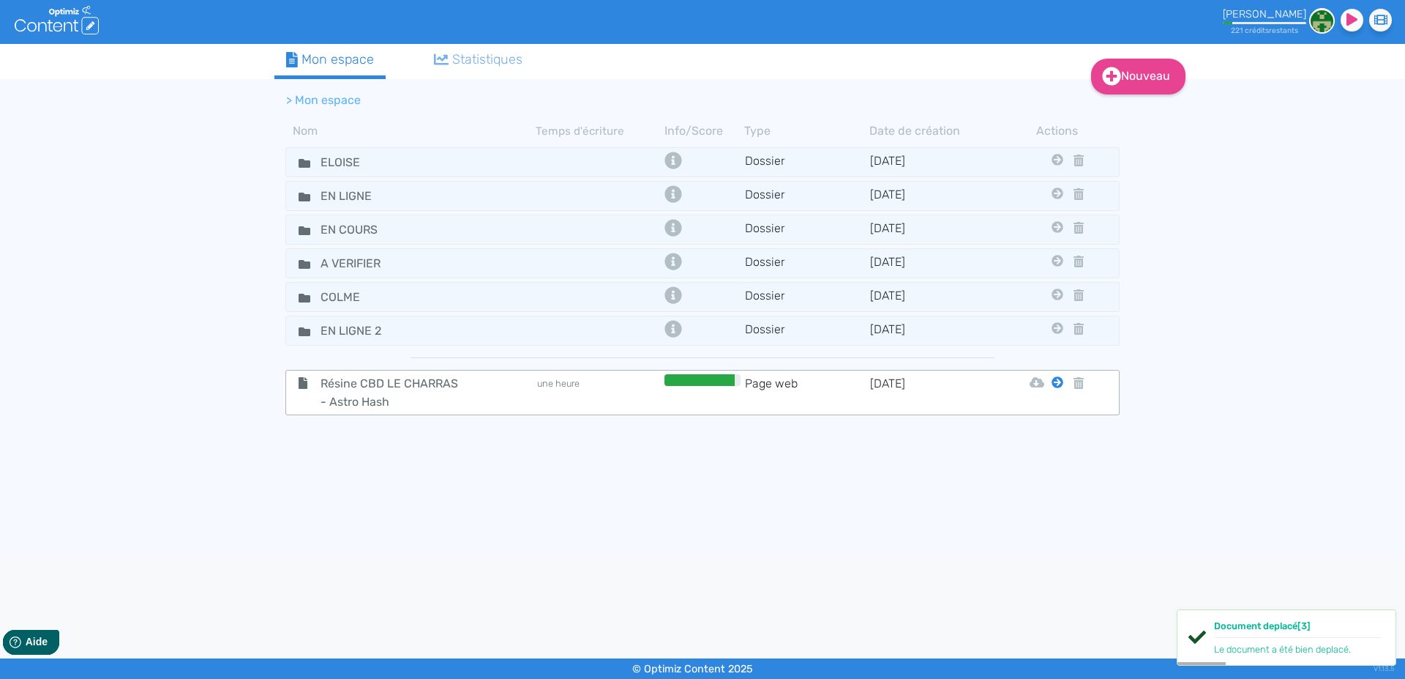
click at [1056, 384] on icon at bounding box center [1058, 382] width 12 height 12
click at [1051, 534] on button "En Ligne 2" at bounding box center [1046, 535] width 117 height 23
